Goal: Transaction & Acquisition: Purchase product/service

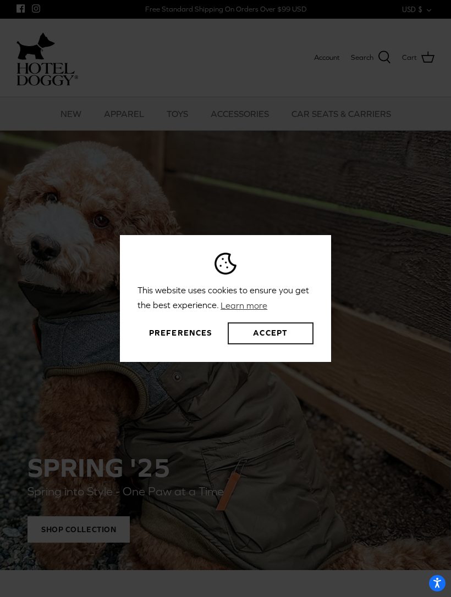
click at [275, 344] on button "Accept" at bounding box center [271, 334] width 86 height 22
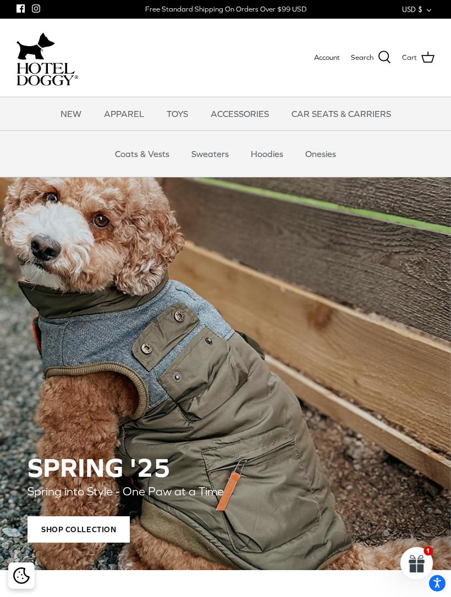
click at [136, 156] on link "Coats & Vests" at bounding box center [142, 153] width 74 height 33
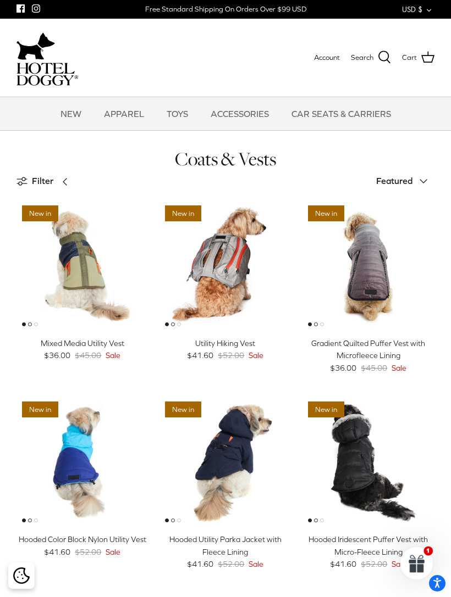
click at [92, 282] on img "Mixed Media Utility Vest" at bounding box center [82, 266] width 132 height 132
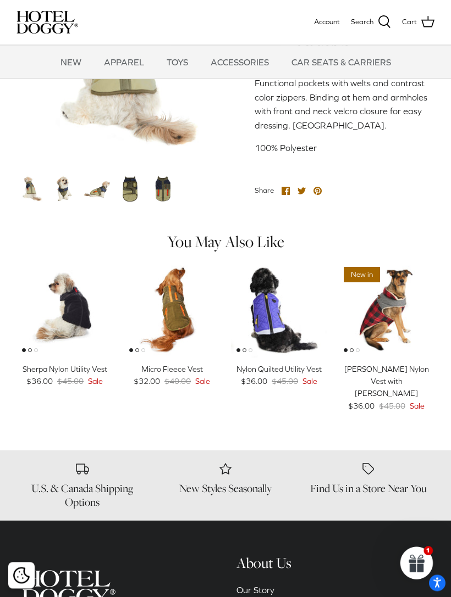
scroll to position [500, 0]
click at [78, 315] on img "Sherpa Nylon Utility Vest" at bounding box center [64, 310] width 96 height 96
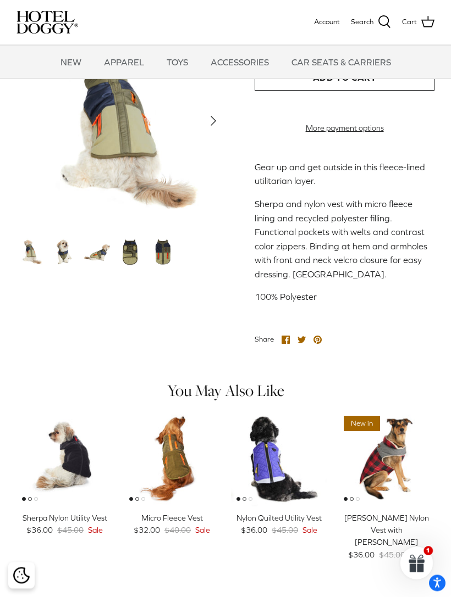
scroll to position [342, 0]
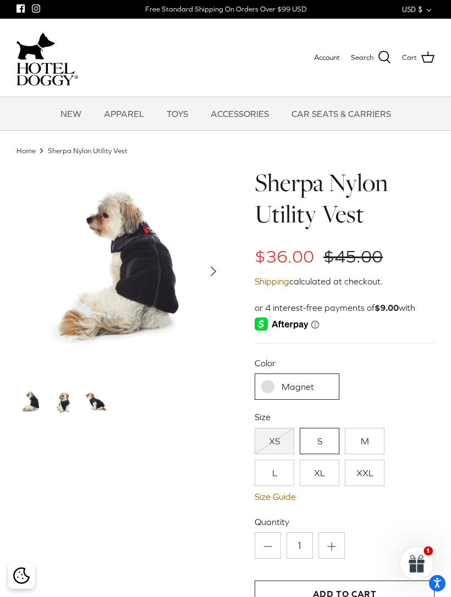
click at [277, 386] on link "Magnet" at bounding box center [296, 387] width 84 height 26
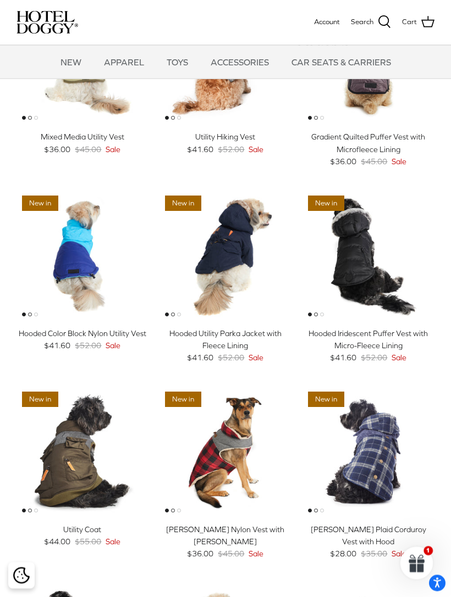
scroll to position [102, 0]
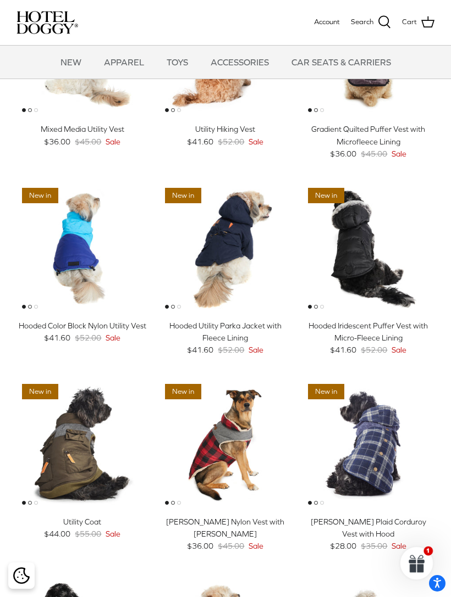
click at [231, 242] on img "Hooded Utility Parka Jacket with Fleece Lining" at bounding box center [225, 248] width 132 height 132
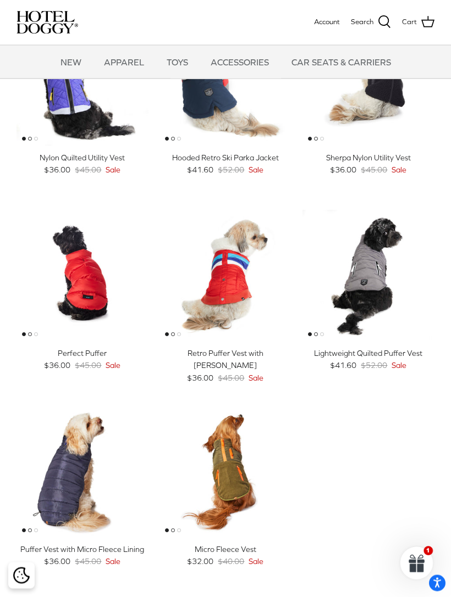
scroll to position [663, 0]
click at [135, 276] on img "Perfect Puffer" at bounding box center [82, 276] width 132 height 132
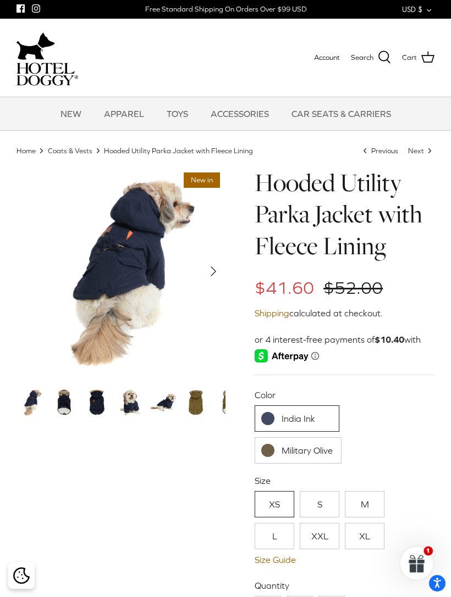
click at [283, 417] on link "India Ink" at bounding box center [296, 419] width 84 height 26
click at [71, 412] on img at bounding box center [63, 402] width 29 height 29
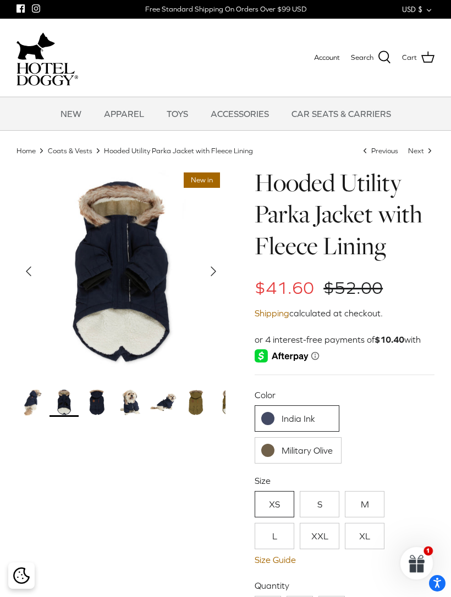
click at [126, 406] on img at bounding box center [129, 402] width 29 height 29
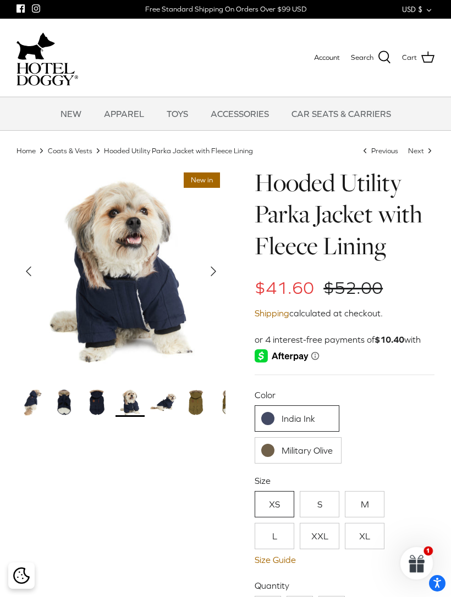
click at [163, 404] on img at bounding box center [162, 402] width 29 height 29
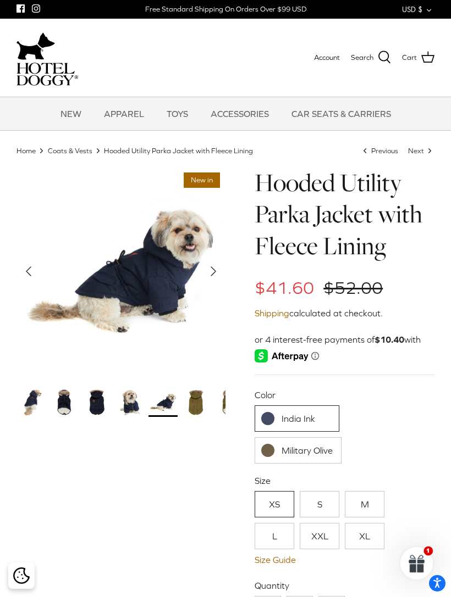
click at [167, 406] on img at bounding box center [162, 402] width 29 height 29
click at [196, 406] on img at bounding box center [195, 402] width 29 height 29
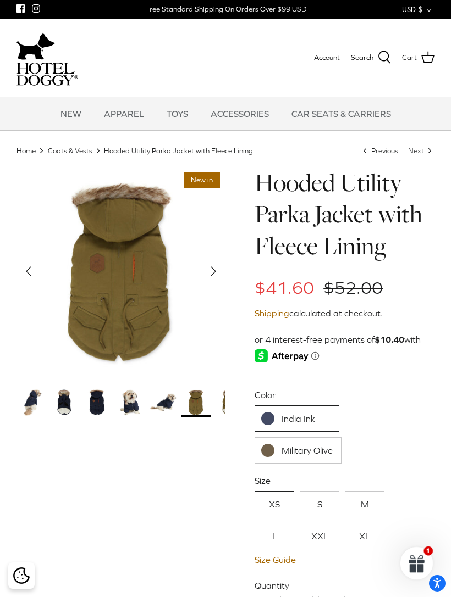
click at [225, 405] on img at bounding box center [228, 402] width 29 height 29
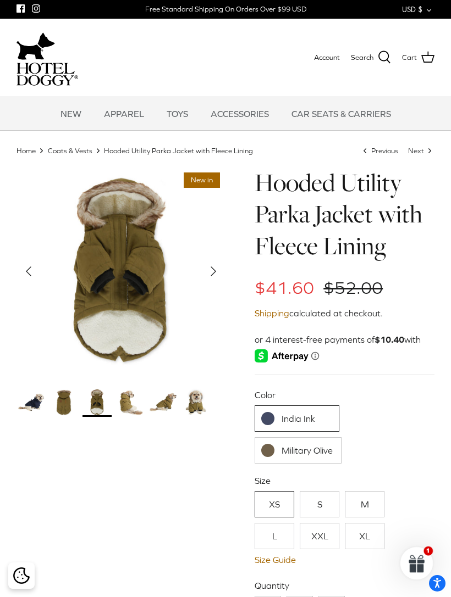
click at [163, 408] on img at bounding box center [162, 402] width 29 height 29
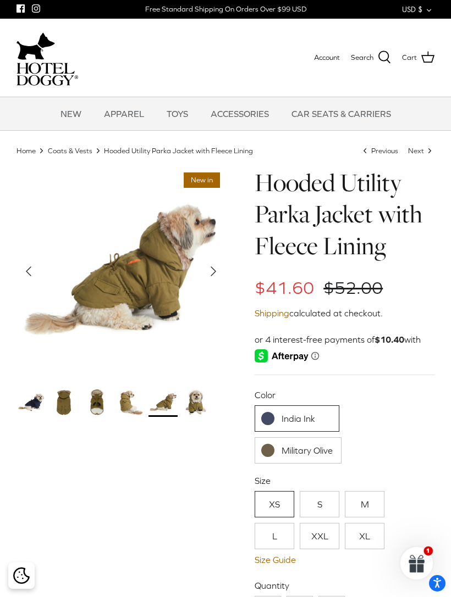
click at [195, 401] on img at bounding box center [195, 402] width 29 height 29
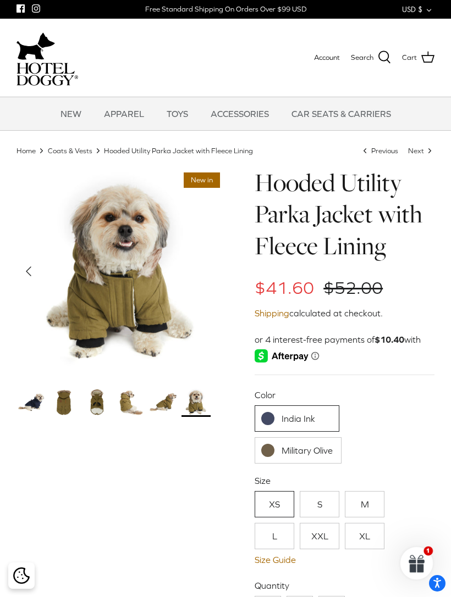
click at [290, 409] on link "India Ink" at bounding box center [296, 419] width 84 height 26
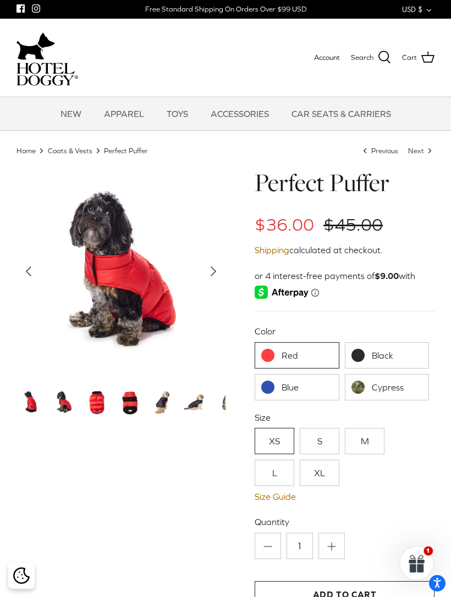
click at [64, 416] on img at bounding box center [63, 402] width 29 height 29
click at [102, 408] on img at bounding box center [96, 402] width 29 height 29
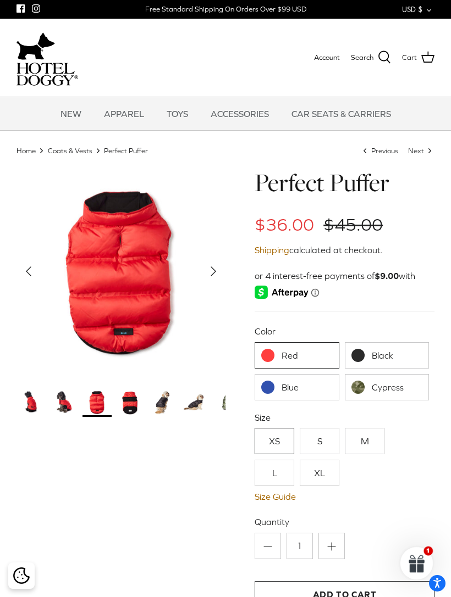
click at [136, 408] on img at bounding box center [129, 402] width 29 height 29
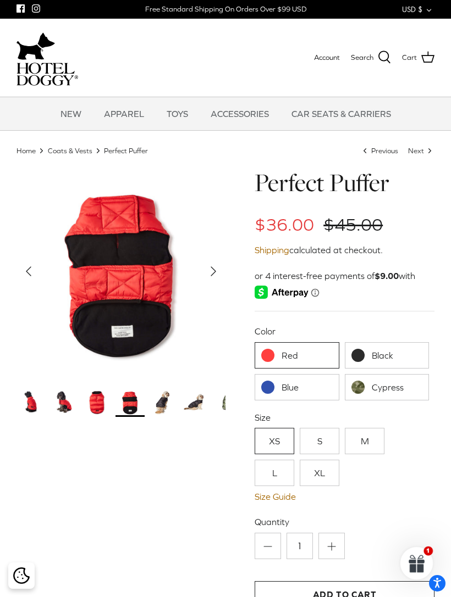
click at [168, 400] on img at bounding box center [162, 402] width 29 height 29
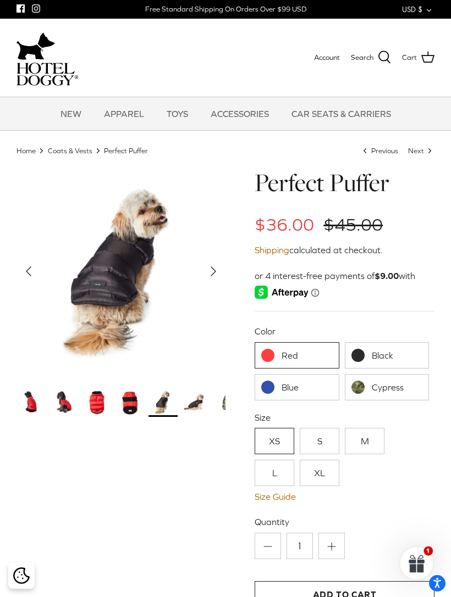
click at [203, 406] on img at bounding box center [195, 402] width 29 height 29
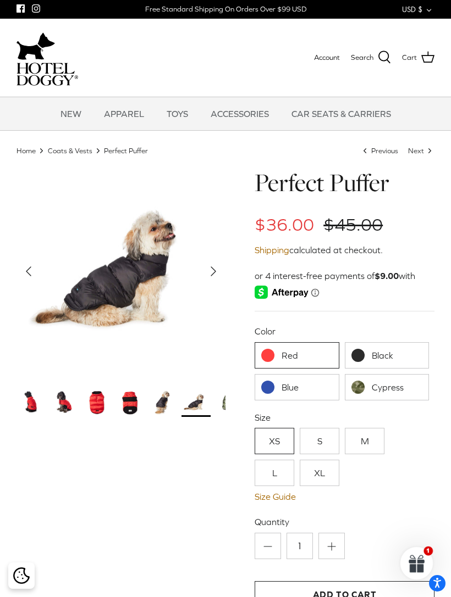
click at [135, 408] on img at bounding box center [129, 402] width 29 height 29
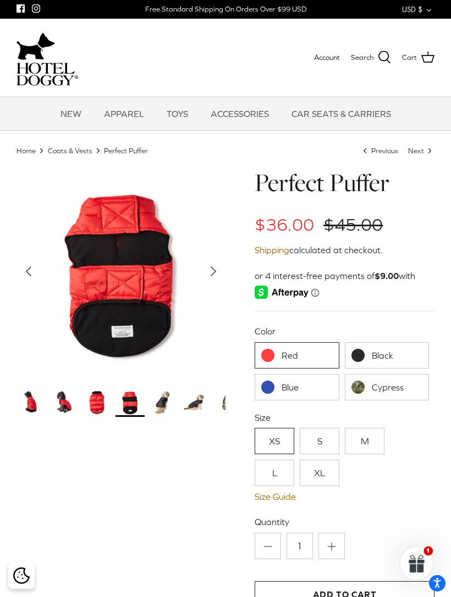
click at [283, 390] on link "Blue" at bounding box center [296, 387] width 84 height 26
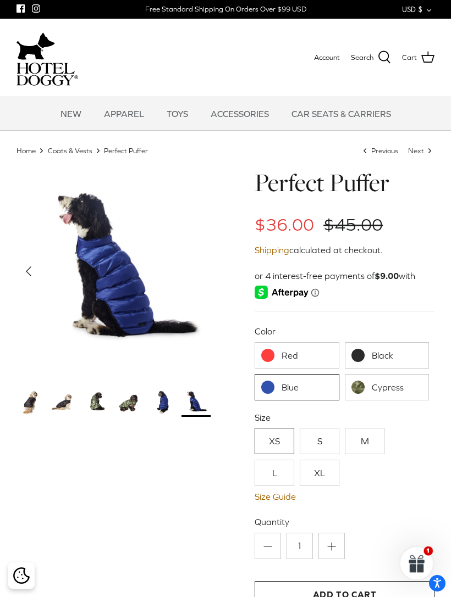
click at [290, 352] on link "Red" at bounding box center [296, 355] width 84 height 26
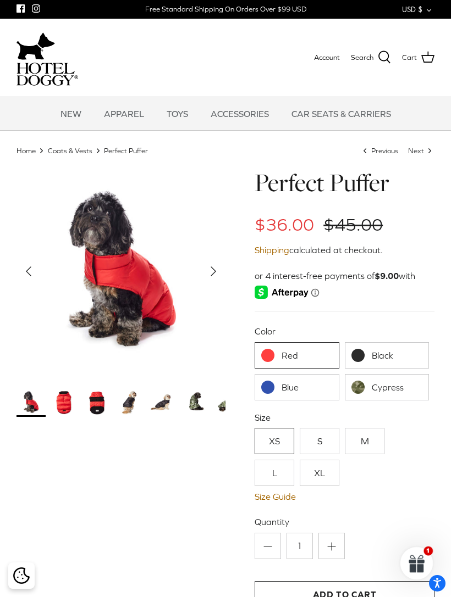
click at [282, 435] on link "XS" at bounding box center [274, 441] width 40 height 26
click at [285, 443] on link "XS" at bounding box center [274, 441] width 40 height 26
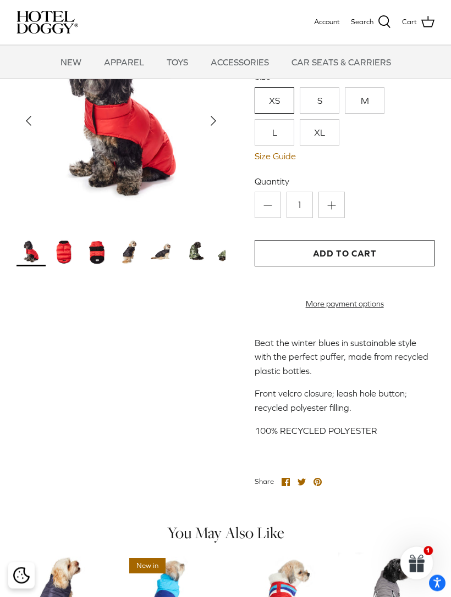
scroll to position [230, 0]
click at [303, 253] on button "Add to Cart" at bounding box center [344, 253] width 180 height 26
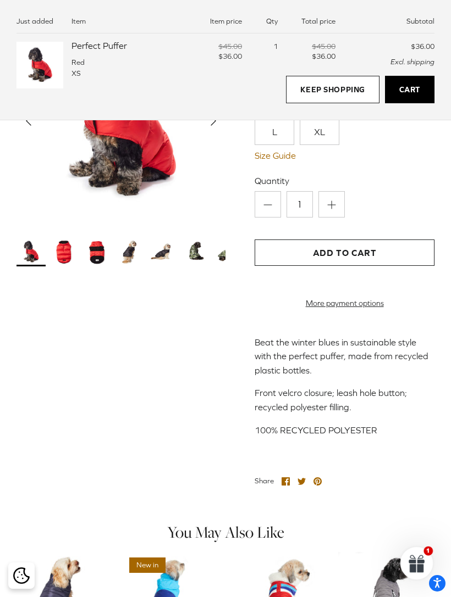
click at [416, 95] on link "Cart" at bounding box center [409, 89] width 49 height 27
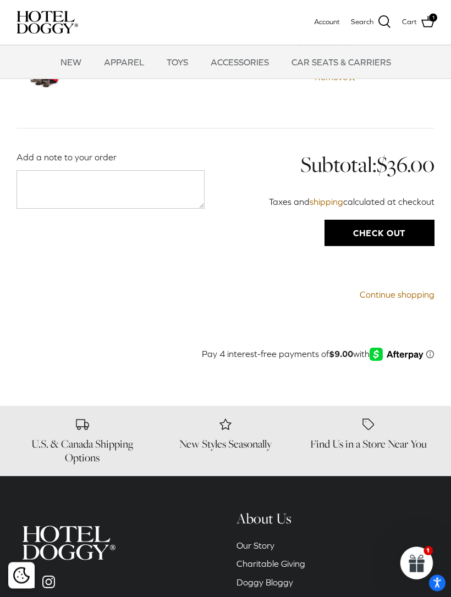
scroll to position [102, 0]
click at [376, 236] on input "Check out" at bounding box center [379, 233] width 110 height 26
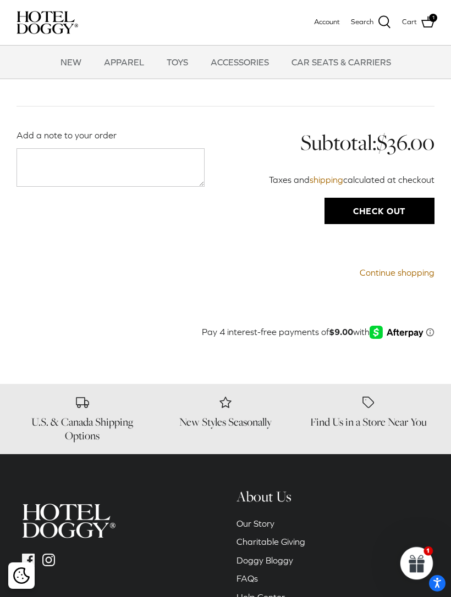
scroll to position [52, 0]
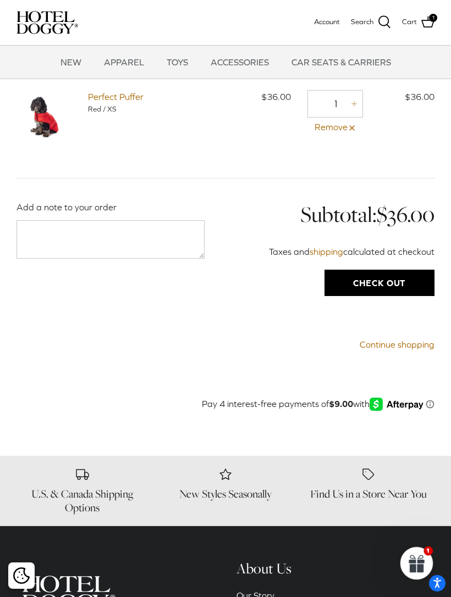
click at [355, 501] on h6 "Find Us in a Store Near You" at bounding box center [368, 495] width 132 height 14
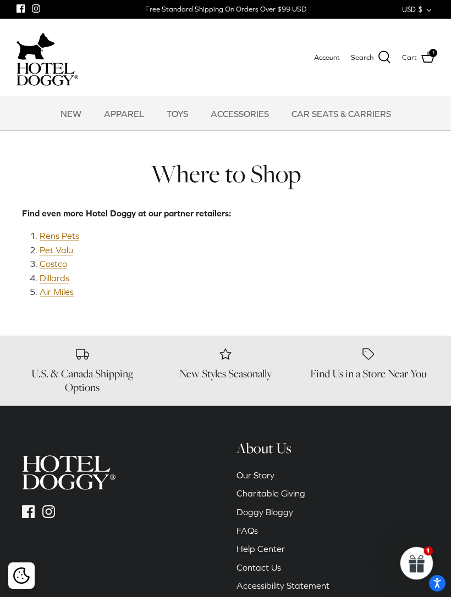
click at [58, 264] on link "Costco" at bounding box center [53, 264] width 27 height 10
click at [64, 233] on link "Rens Pets" at bounding box center [60, 236] width 40 height 10
